Goal: Obtain resource: Obtain resource

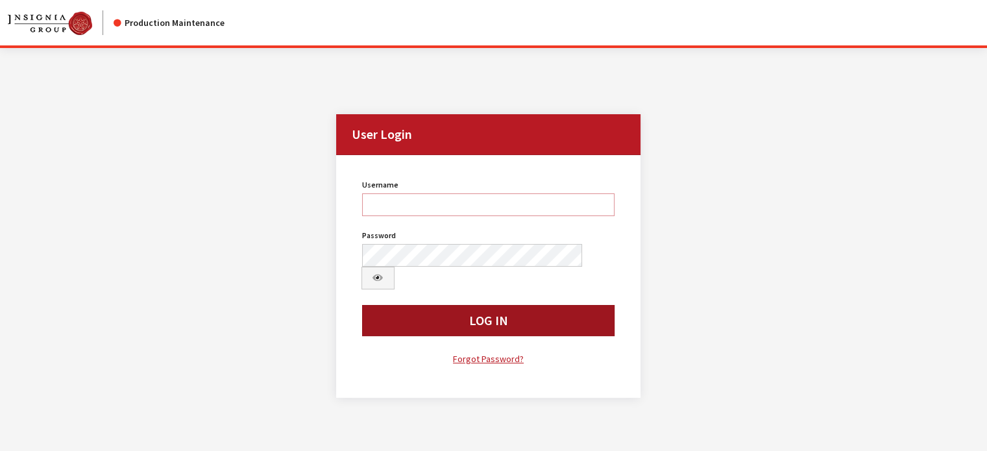
type input "kdart"
click at [483, 188] on button "Log In" at bounding box center [488, 320] width 253 height 31
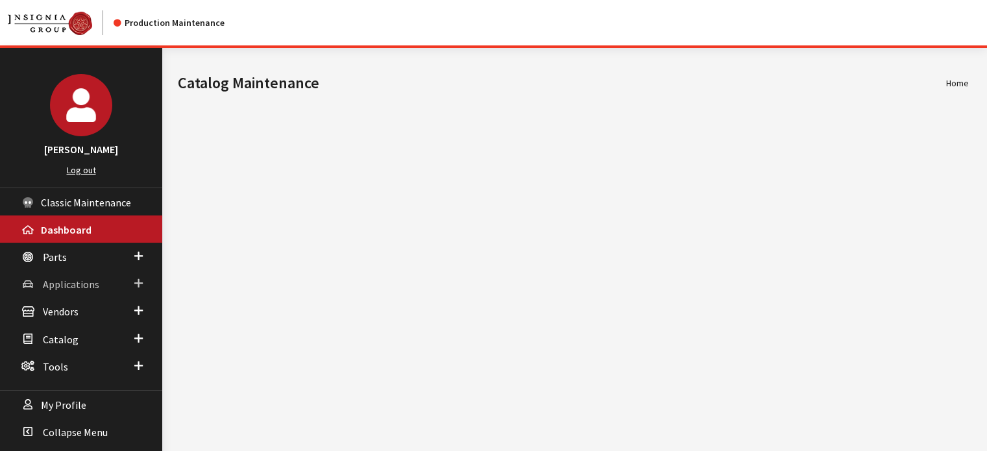
click at [64, 293] on link "Applications" at bounding box center [81, 283] width 162 height 27
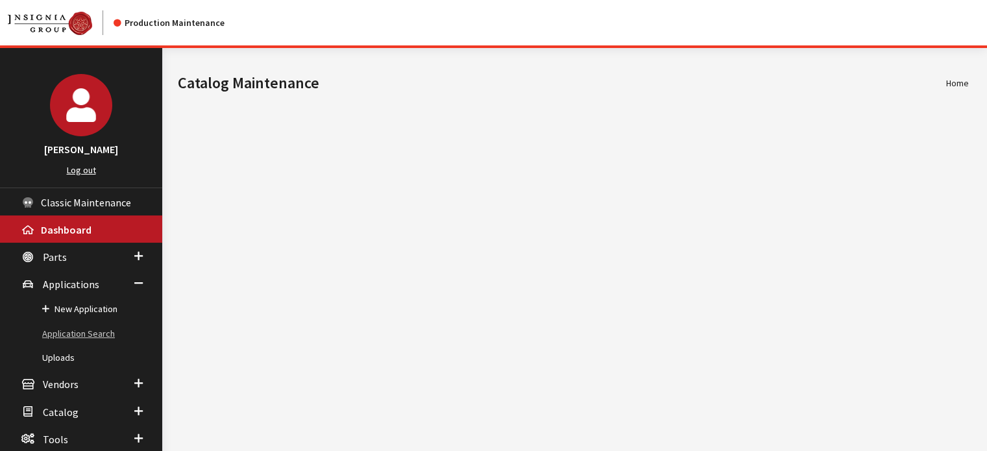
click at [97, 337] on link "Application Search" at bounding box center [81, 334] width 162 height 24
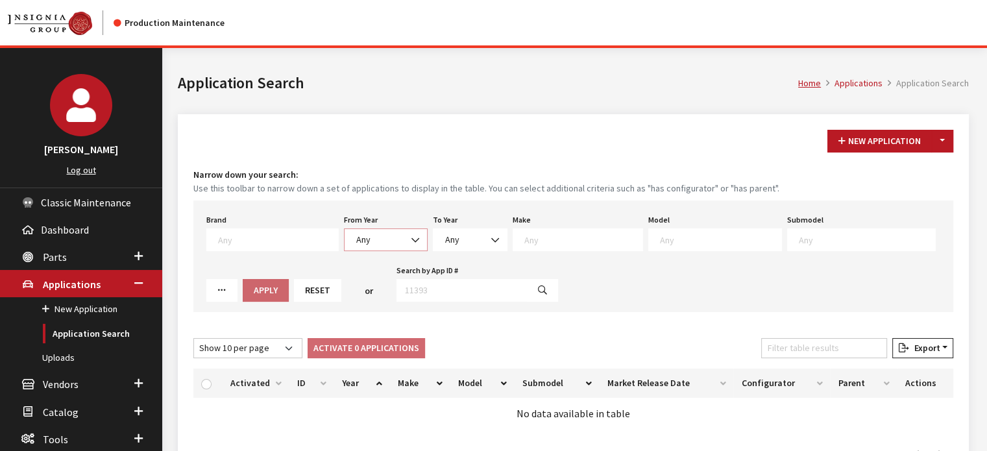
click at [376, 233] on span "Any" at bounding box center [385, 240] width 67 height 14
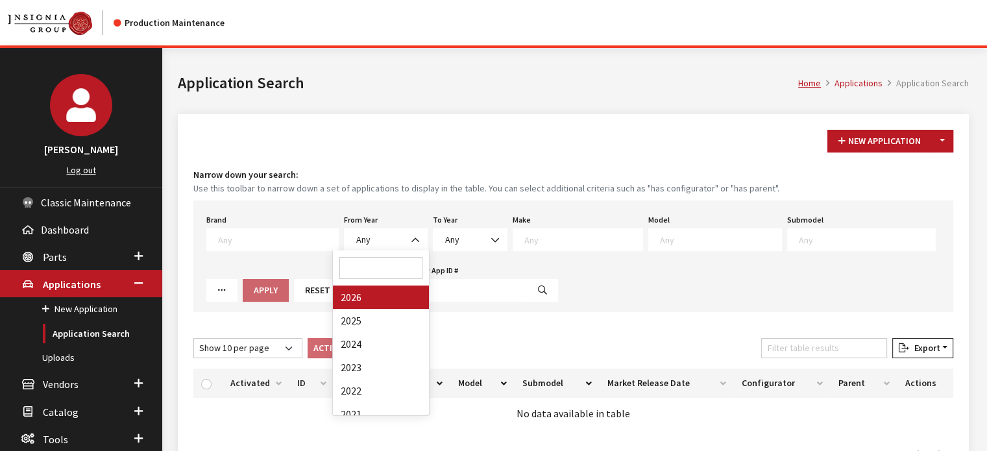
select select "2026"
select select
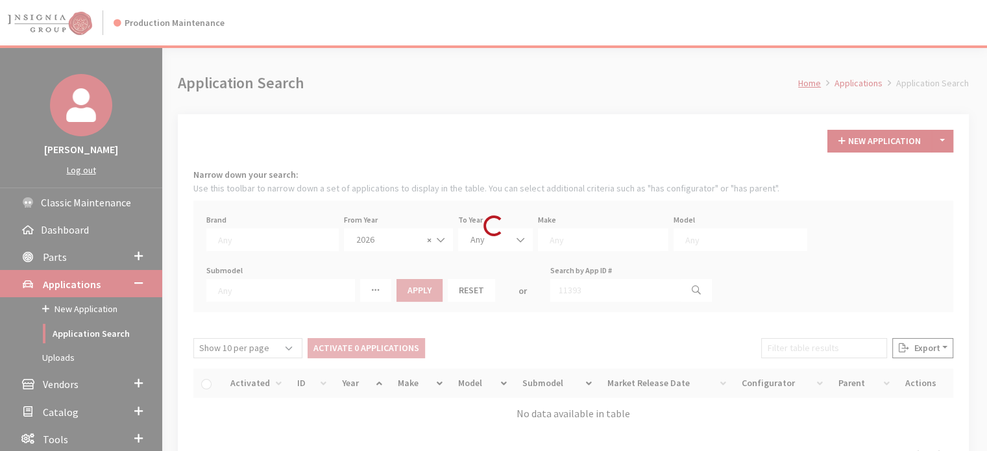
drag, startPoint x: 474, startPoint y: 272, endPoint x: 545, endPoint y: 262, distance: 72.0
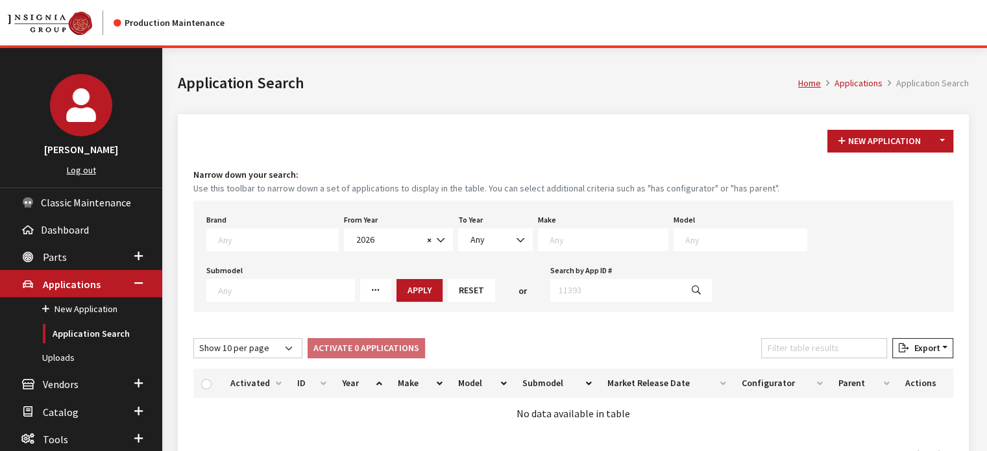
drag, startPoint x: 545, startPoint y: 262, endPoint x: 532, endPoint y: 243, distance: 22.9
click at [535, 243] on div "Make Any Acura Buick Cadillac Chevrolet Chrysler DEFENDER DISCOVERY Ford GMC Ho…" at bounding box center [603, 231] width 136 height 40
click at [550, 243] on textarea "Search" at bounding box center [609, 240] width 118 height 12
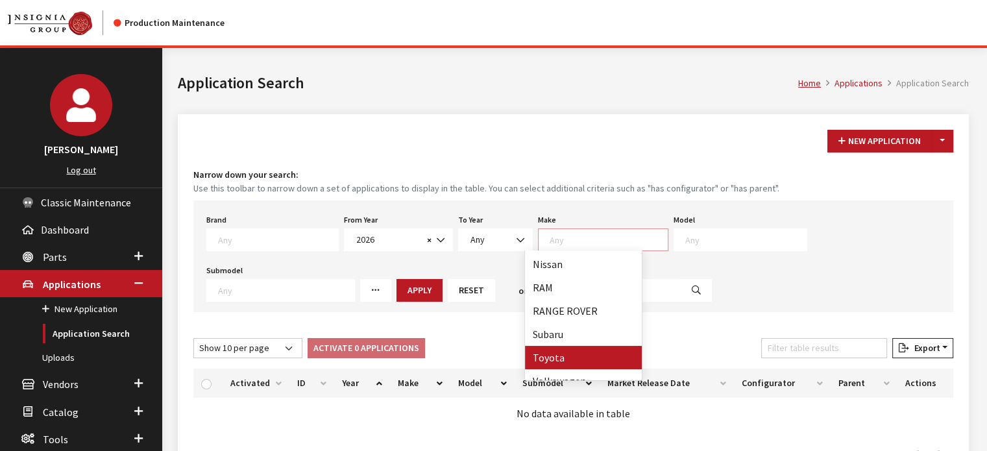
scroll to position [314, 0]
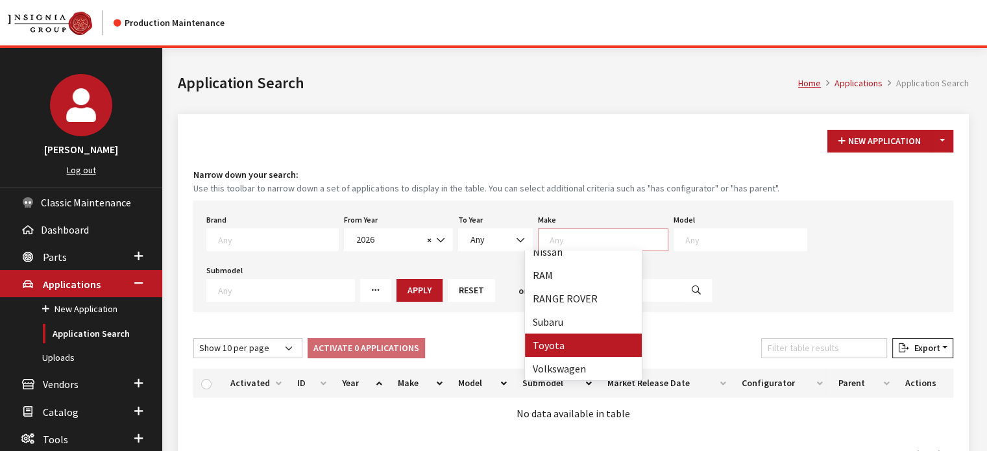
drag, startPoint x: 567, startPoint y: 342, endPoint x: 582, endPoint y: 335, distance: 17.1
select select "20"
select select
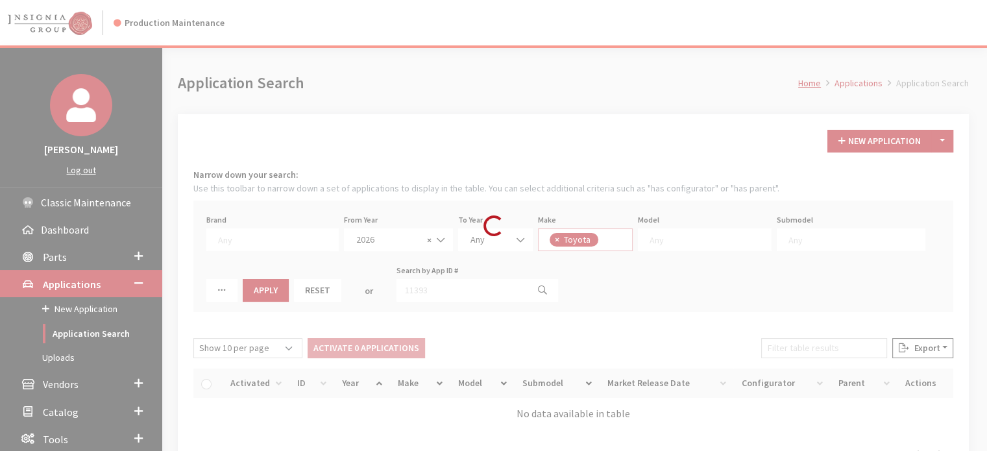
scroll to position [193, 0]
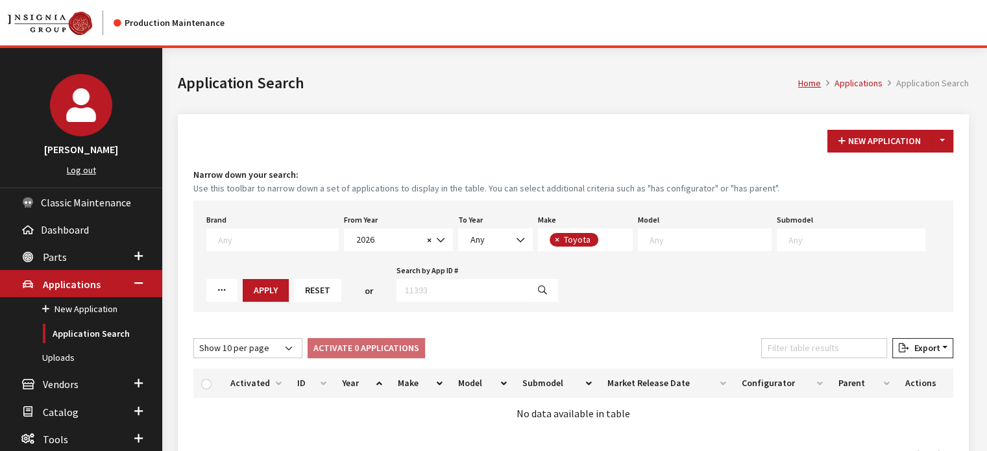
drag, startPoint x: 667, startPoint y: 228, endPoint x: 665, endPoint y: 241, distance: 13.2
click at [667, 228] on div "Model Any" at bounding box center [704, 231] width 139 height 40
click at [665, 252] on div "Brand Any Acura Alfa Romeo Audi Bentley BMW DoubleTake [PERSON_NAME] Honda Hyun…" at bounding box center [573, 257] width 760 height 112
click at [667, 245] on span at bounding box center [705, 239] width 134 height 23
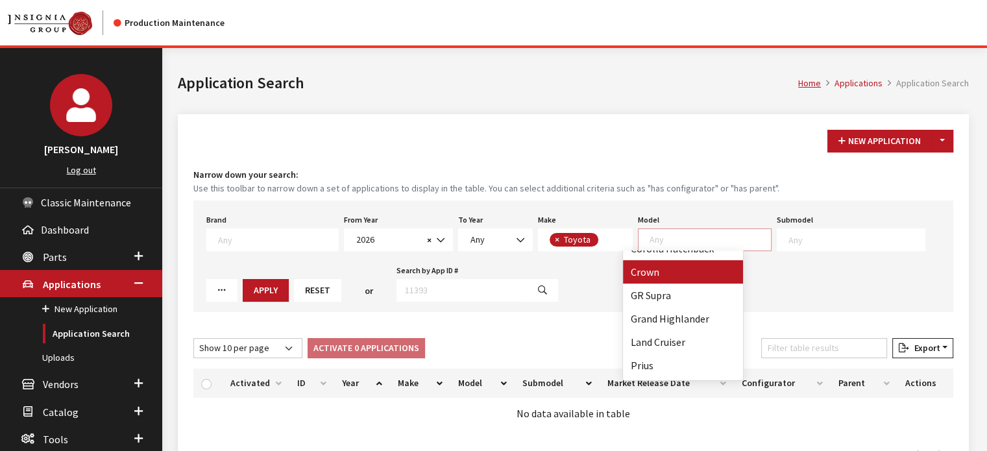
scroll to position [151, 0]
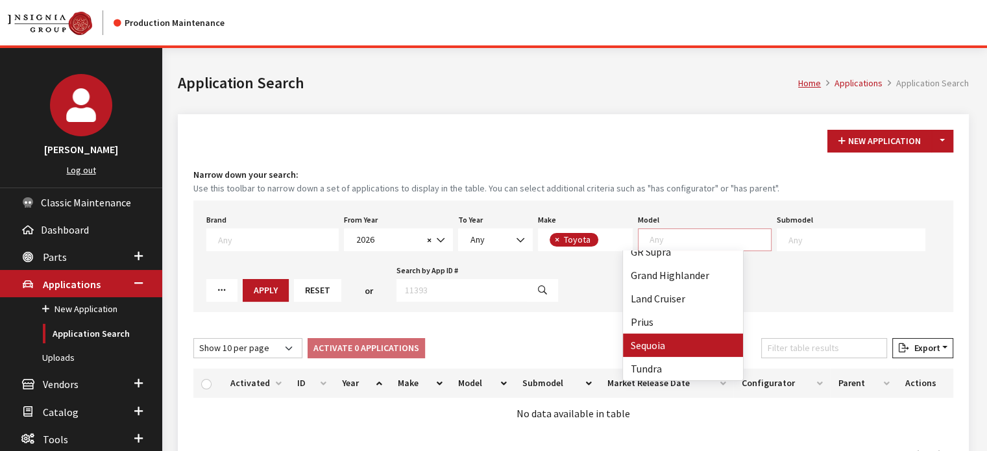
select select "247"
select select
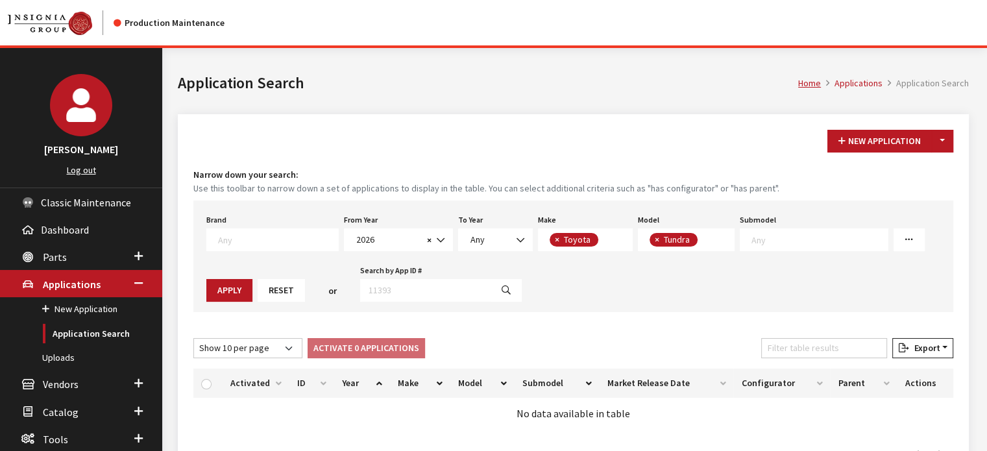
scroll to position [108, 0]
click at [232, 292] on button "Apply" at bounding box center [229, 290] width 46 height 23
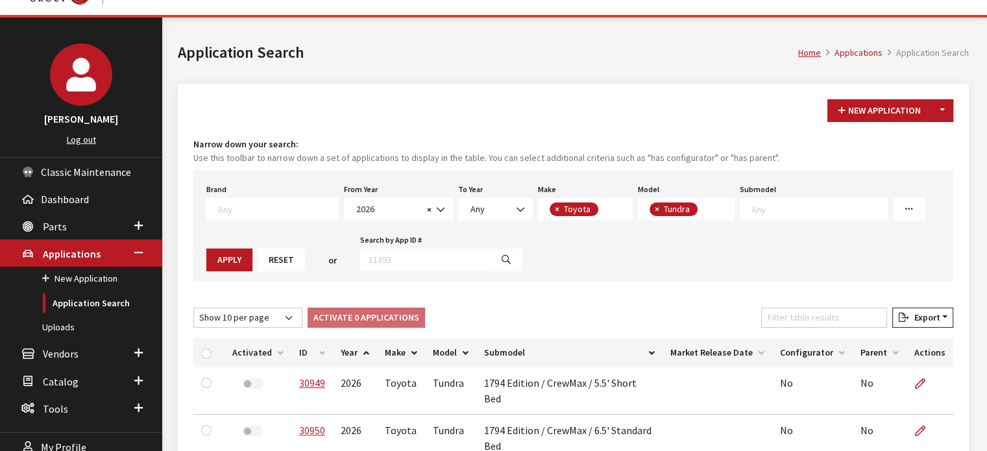
scroll to position [29, 0]
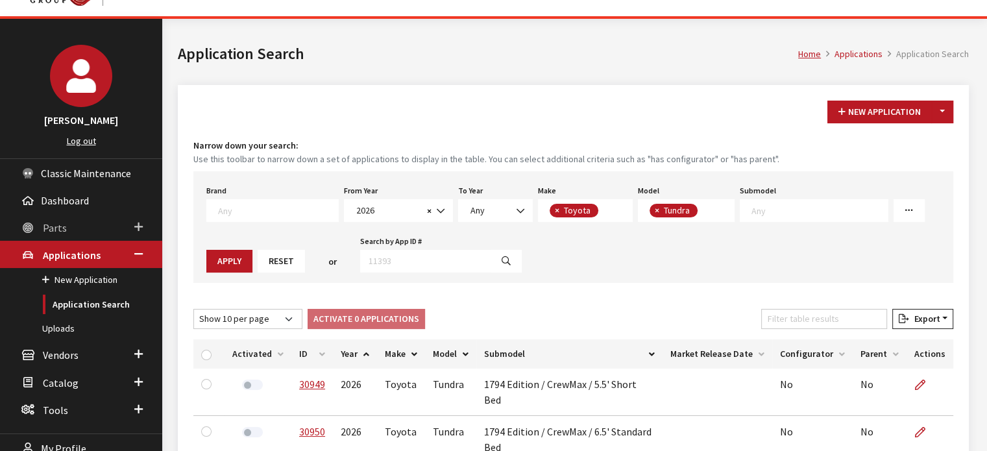
click at [120, 225] on link "Parts" at bounding box center [81, 227] width 162 height 27
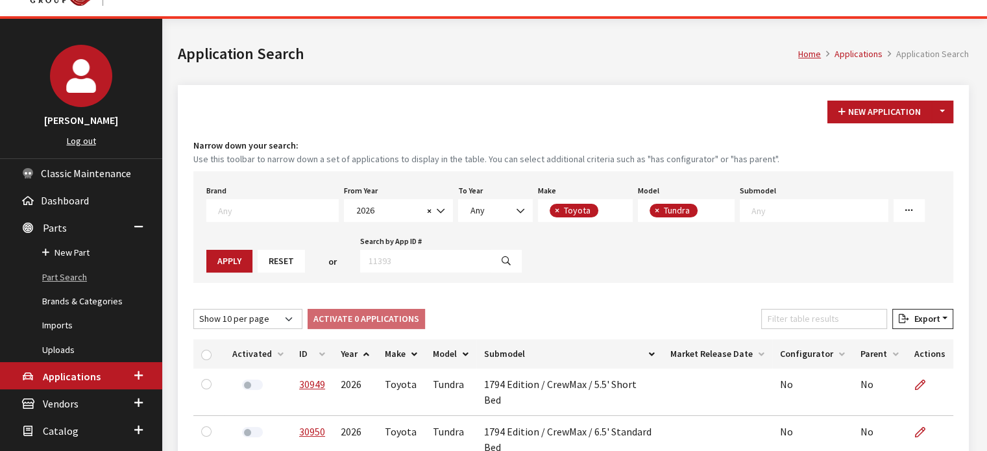
click at [44, 286] on link "Part Search" at bounding box center [81, 277] width 162 height 24
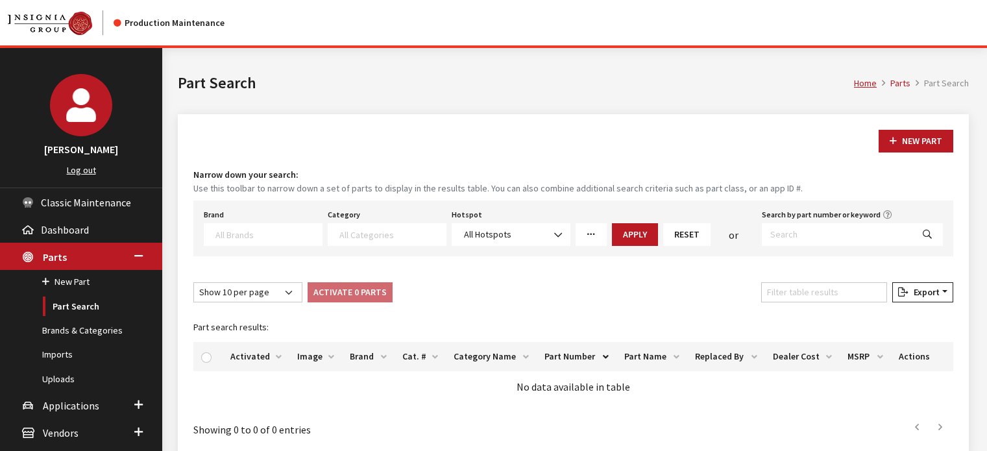
select select
click at [232, 239] on span at bounding box center [263, 234] width 119 height 23
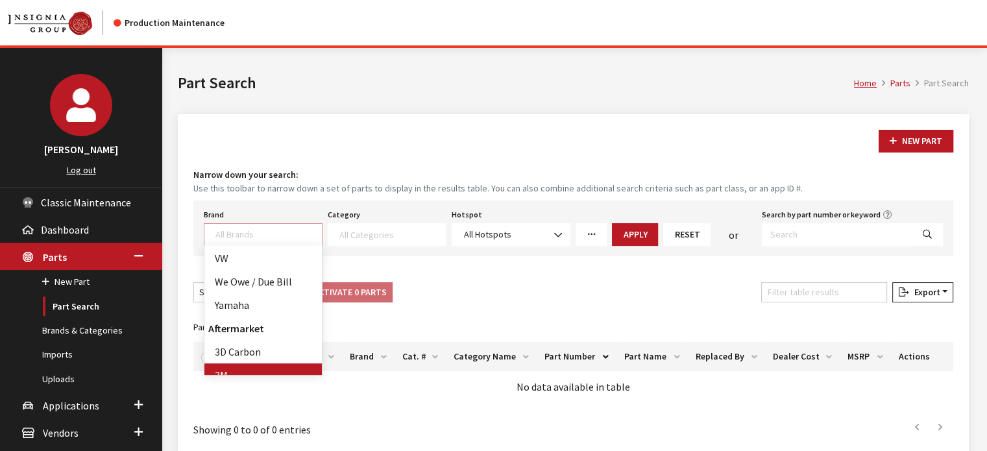
scroll to position [584, 0]
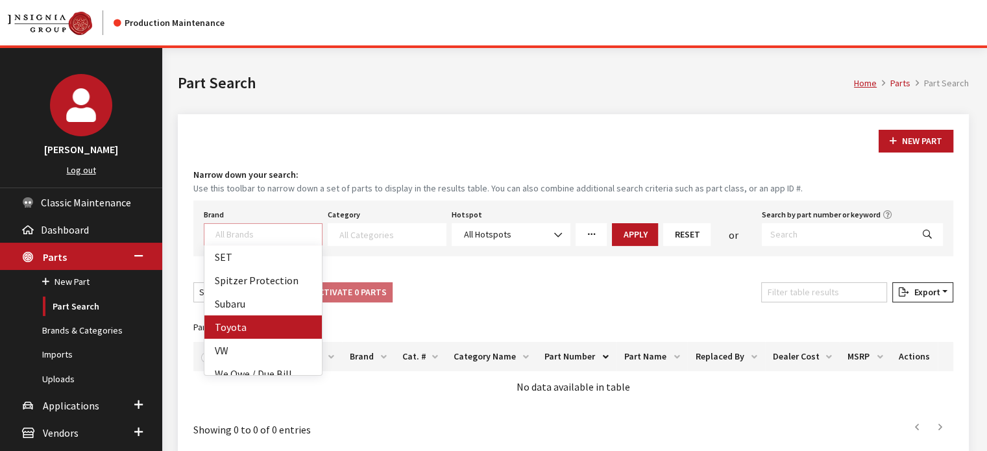
drag, startPoint x: 253, startPoint y: 326, endPoint x: 352, endPoint y: 248, distance: 126.1
select select "6"
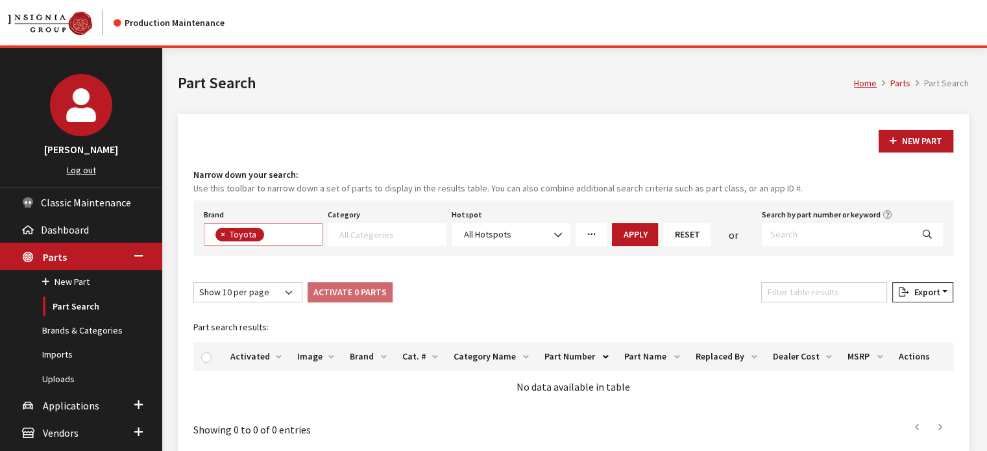
scroll to position [1, 0]
click at [361, 244] on span at bounding box center [387, 234] width 119 height 23
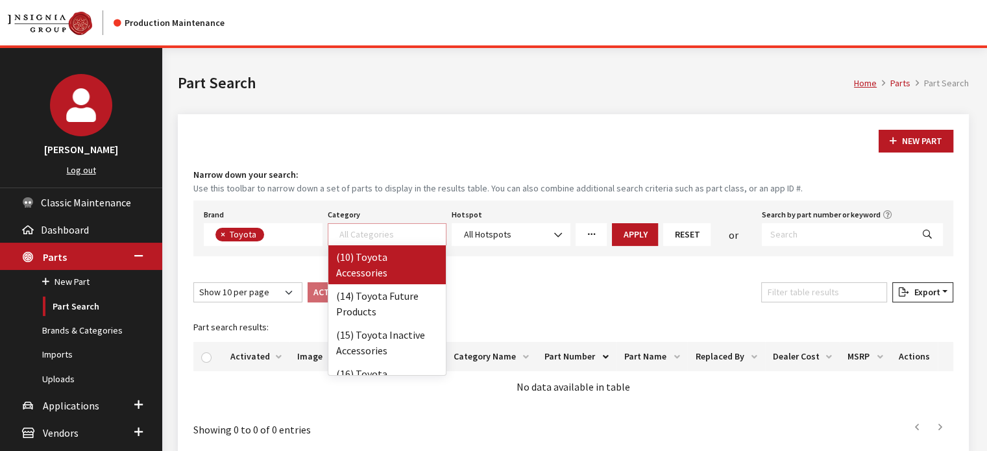
select select "104"
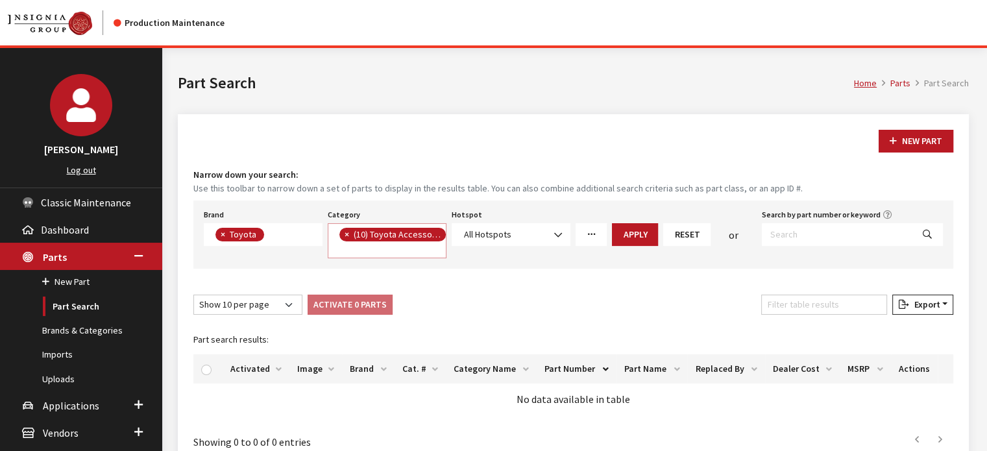
click at [650, 243] on button "Apply" at bounding box center [635, 234] width 46 height 23
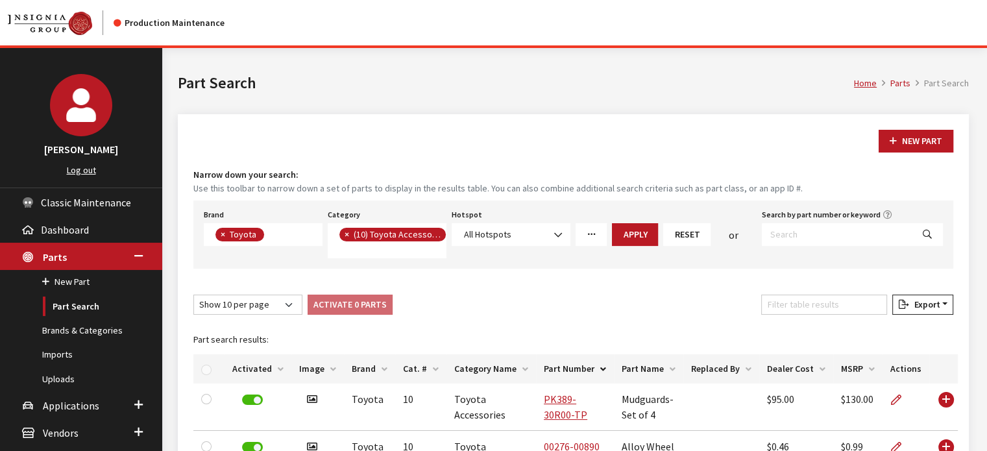
click at [243, 14] on nav "Production Maintenance" at bounding box center [493, 22] width 987 height 45
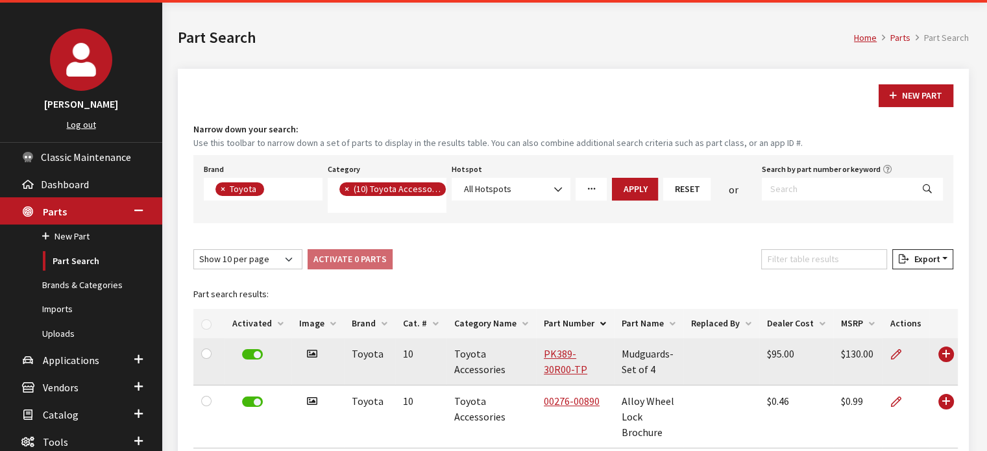
scroll to position [130, 0]
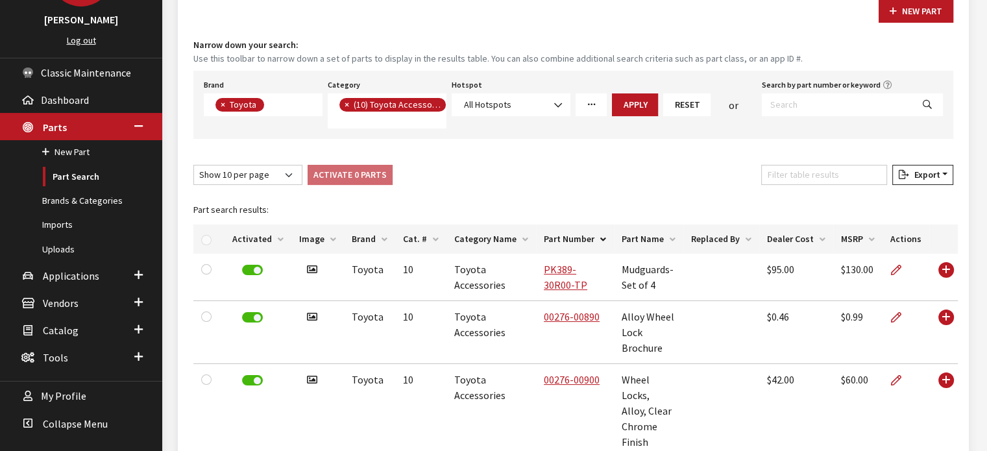
click at [614, 234] on th "Part Name" at bounding box center [648, 239] width 69 height 29
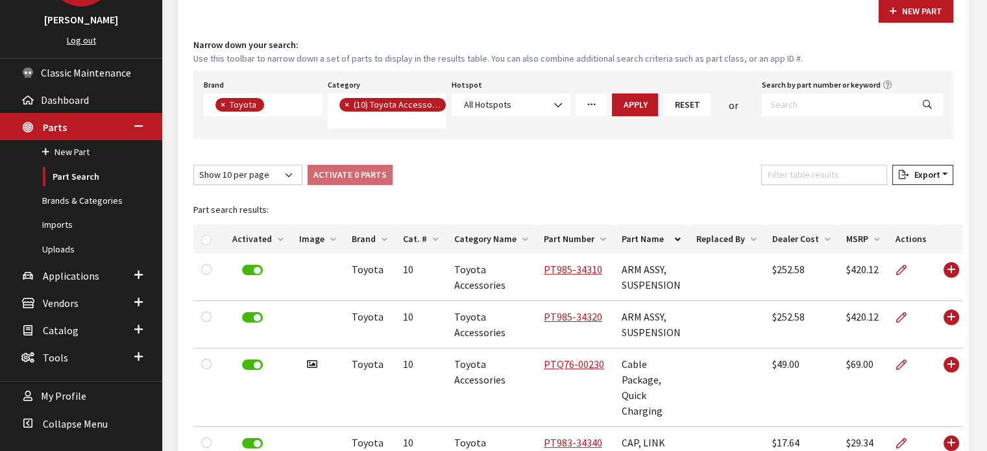
click at [561, 239] on th "Part Number" at bounding box center [575, 239] width 78 height 29
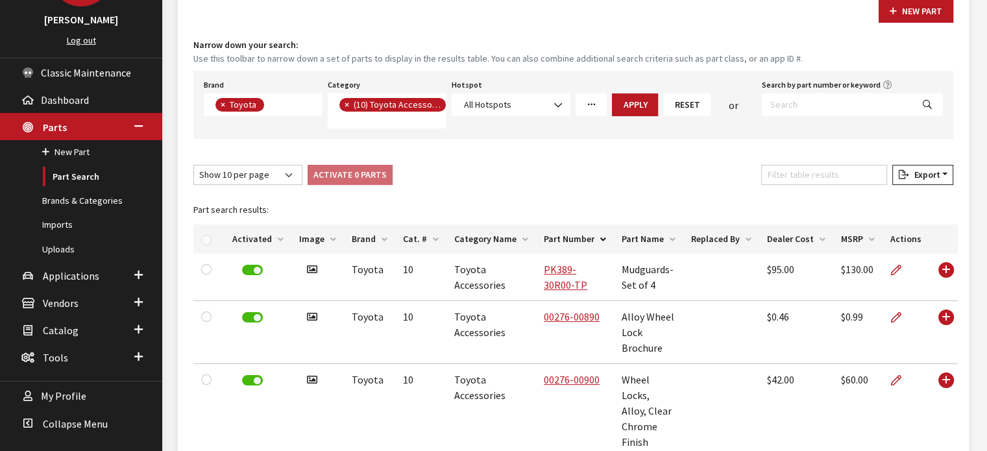
click at [560, 241] on th "Part Number" at bounding box center [575, 239] width 78 height 29
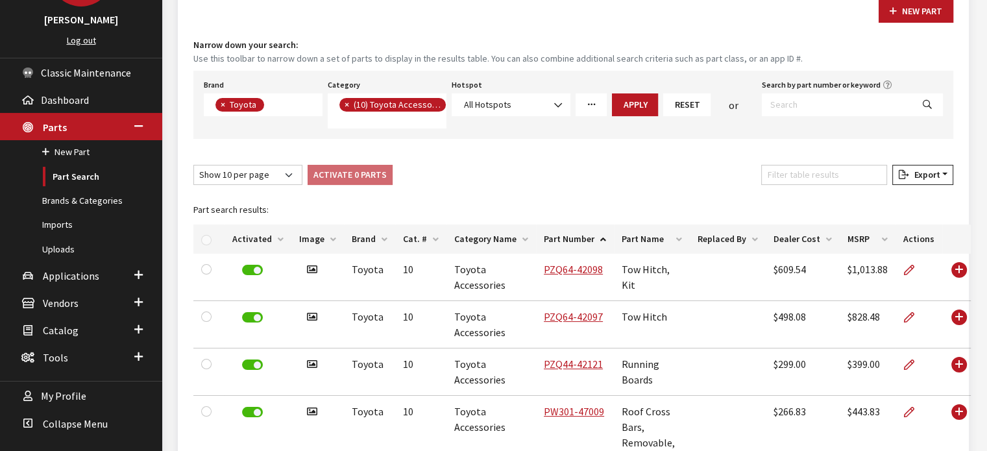
click at [560, 241] on th "Part Number" at bounding box center [575, 239] width 78 height 29
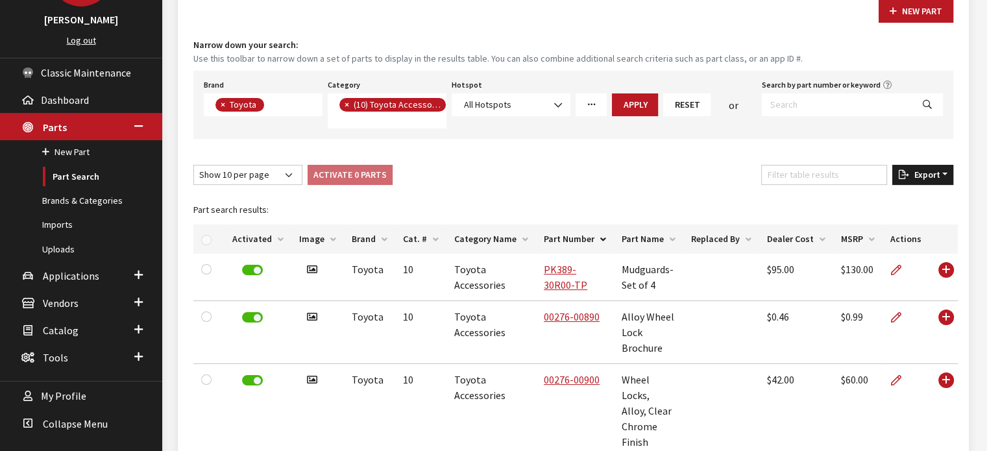
click at [914, 182] on button "Export" at bounding box center [922, 175] width 61 height 20
click at [891, 203] on span "Excel" at bounding box center [884, 201] width 25 height 12
click at [218, 104] on button "×" at bounding box center [221, 105] width 13 height 14
select select
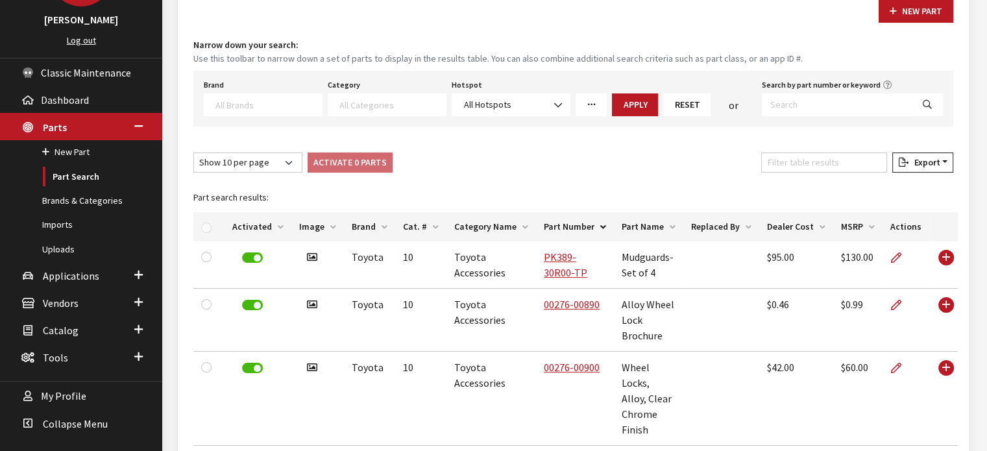
click at [252, 105] on textarea "Search" at bounding box center [268, 105] width 106 height 12
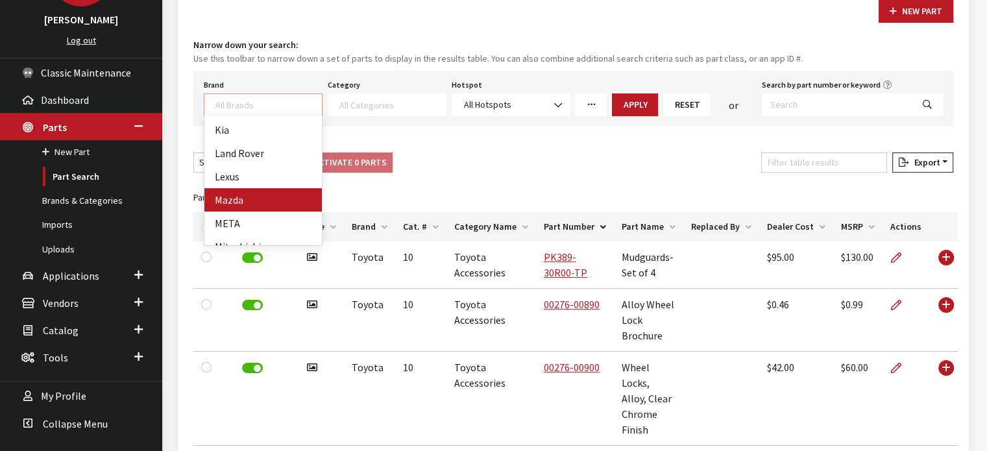
scroll to position [389, 0]
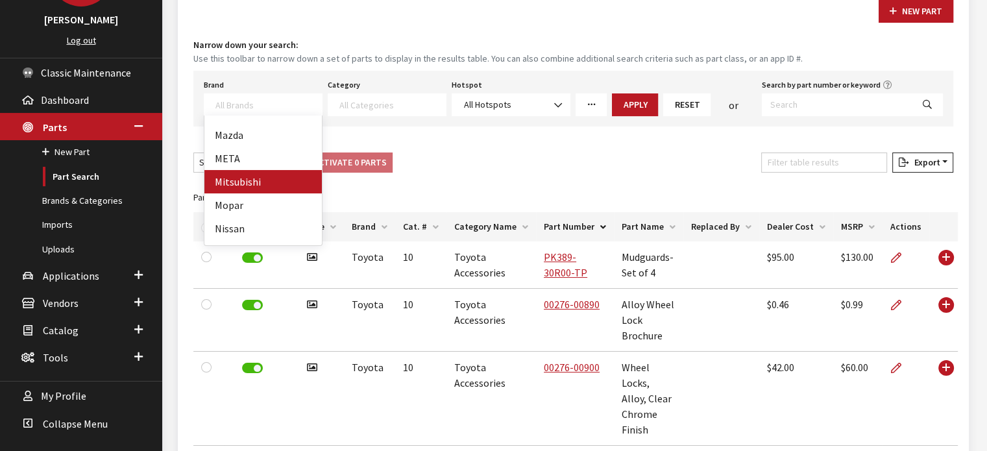
select select "12"
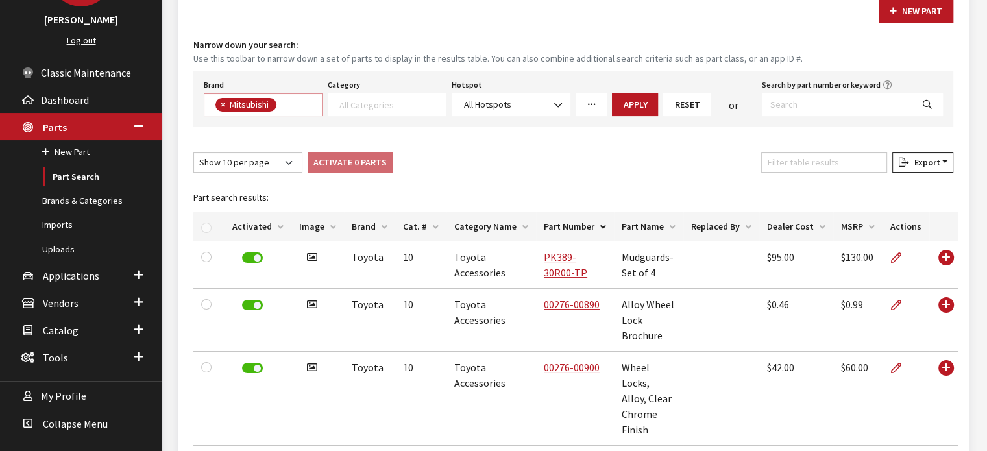
scroll to position [1, 0]
click at [358, 108] on span at bounding box center [387, 104] width 119 height 23
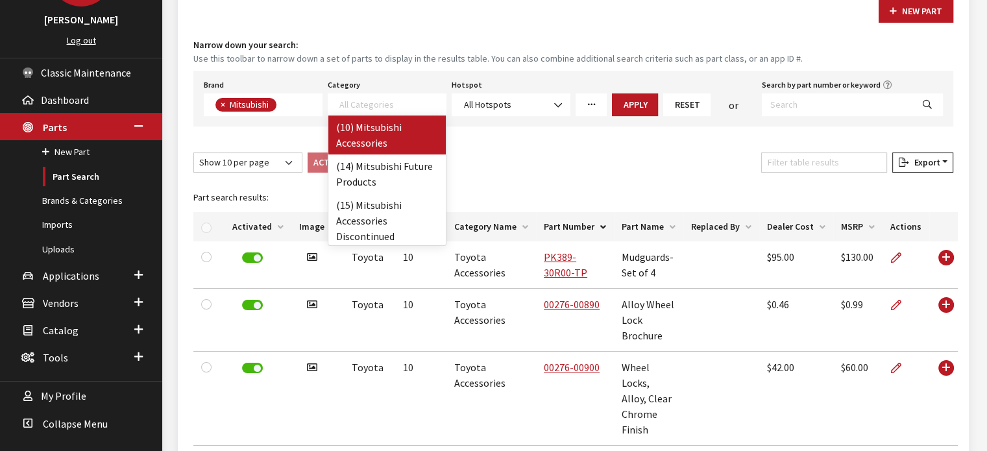
select select "140"
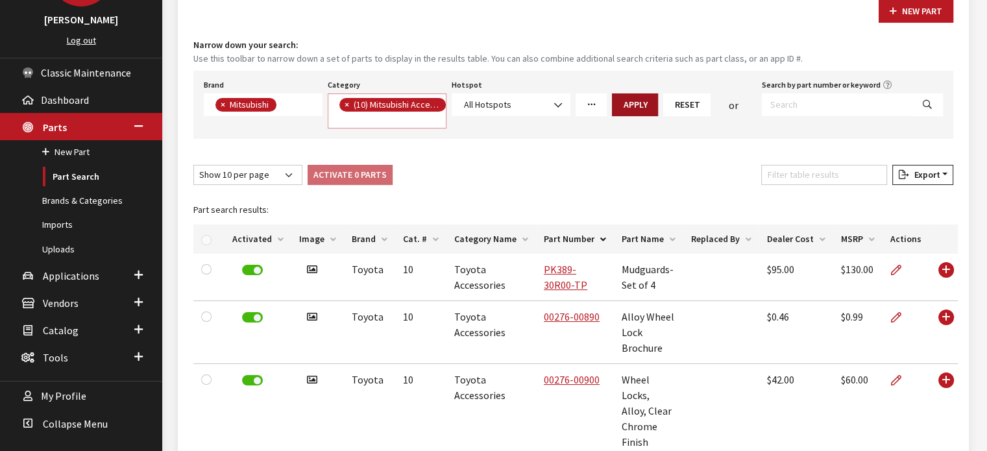
click at [627, 112] on button "Apply" at bounding box center [635, 104] width 46 height 23
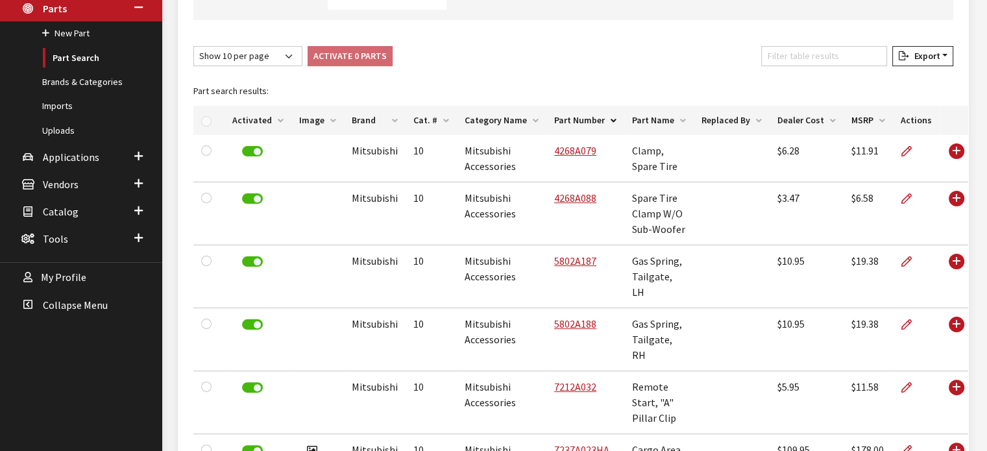
scroll to position [0, 0]
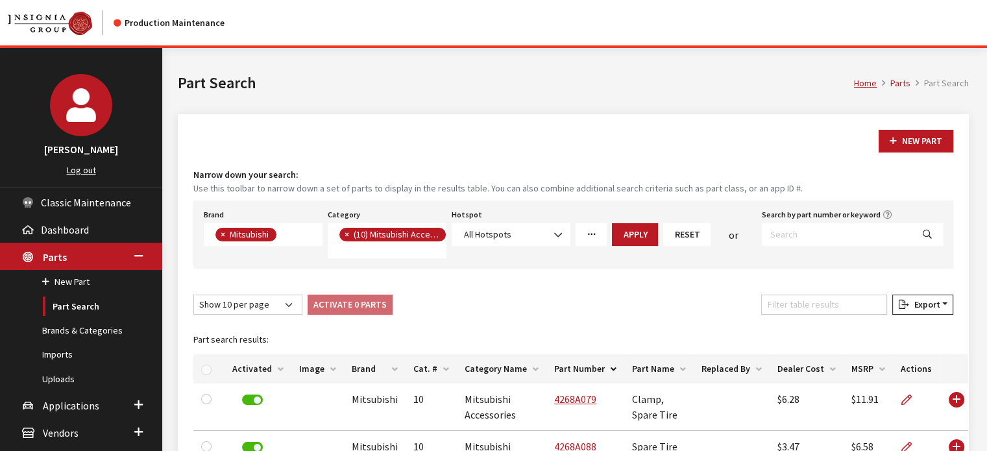
click at [586, 363] on th "Part Number" at bounding box center [585, 368] width 78 height 29
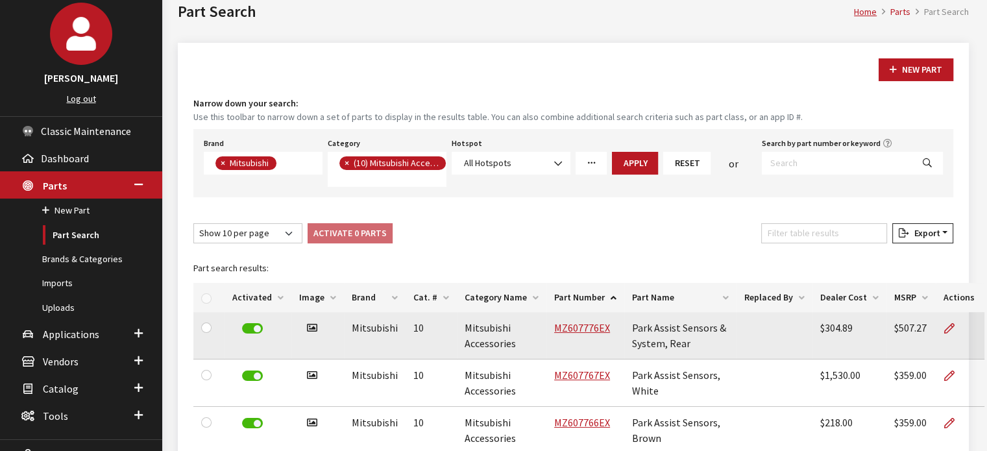
scroll to position [195, 0]
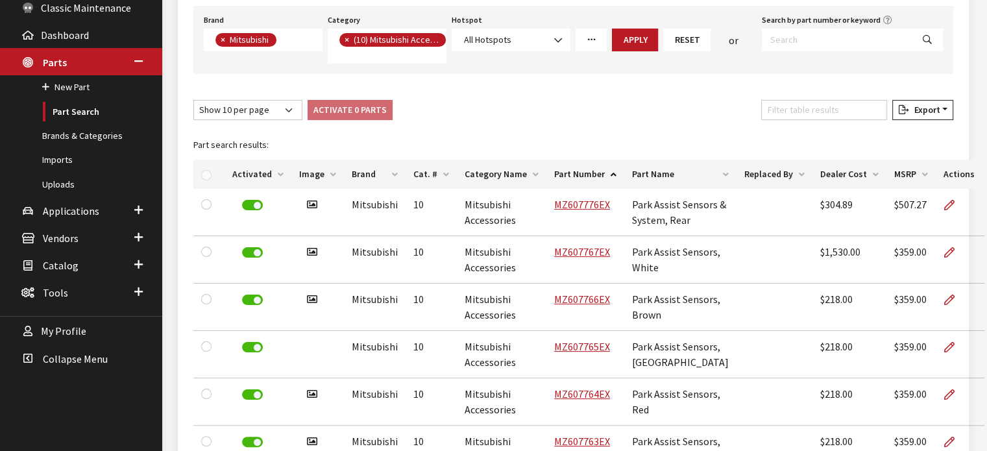
click at [554, 162] on th "Part Number" at bounding box center [585, 174] width 78 height 29
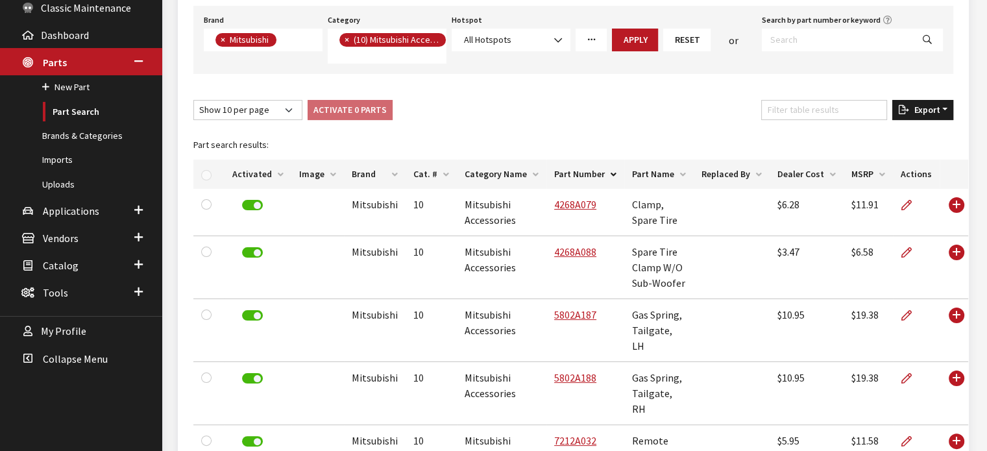
click at [923, 104] on span "Export" at bounding box center [924, 110] width 31 height 12
drag, startPoint x: 912, startPoint y: 139, endPoint x: 893, endPoint y: 173, distance: 39.2
click at [911, 139] on button "Excel" at bounding box center [901, 136] width 93 height 19
